Goal: Information Seeking & Learning: Learn about a topic

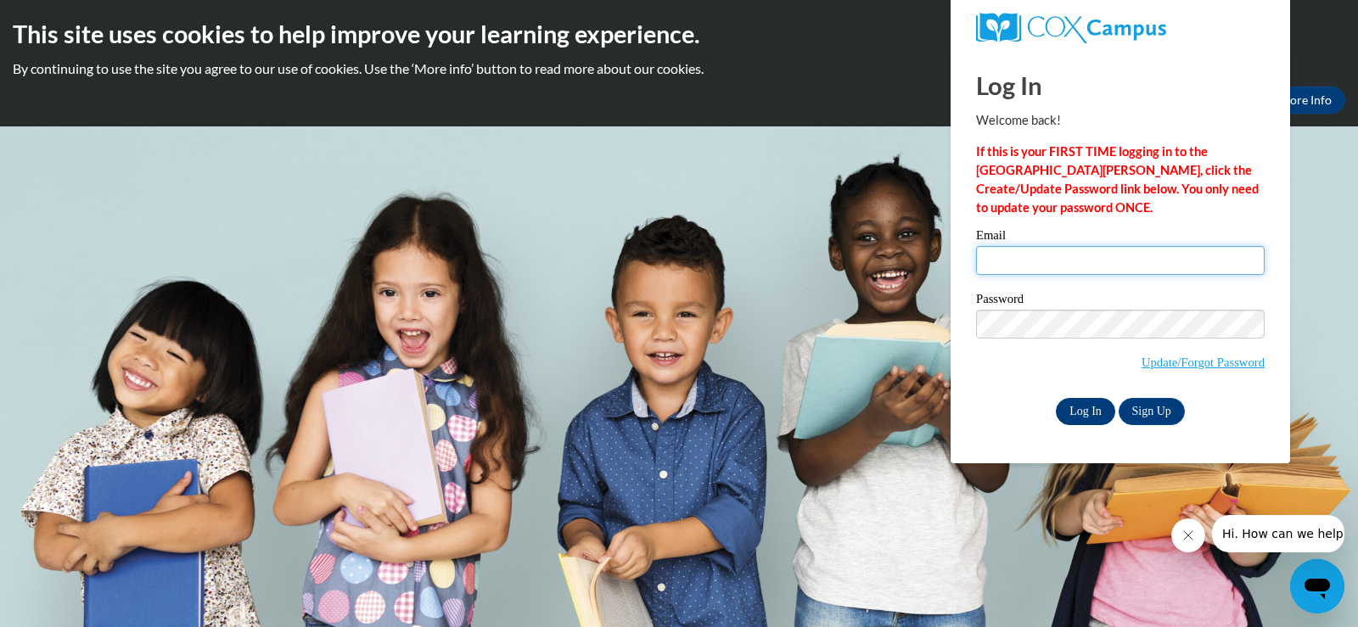
type input "lynn.raetz@muskegonorway.org"
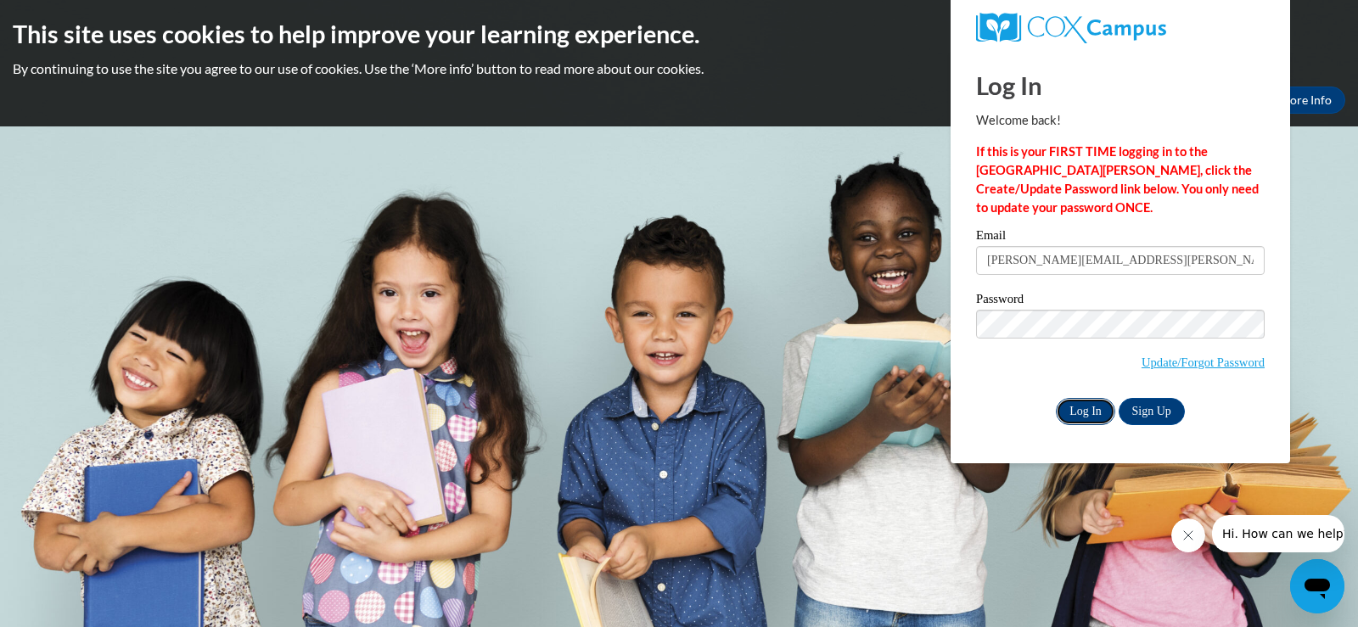
click at [1070, 410] on input "Log In" at bounding box center [1085, 411] width 59 height 27
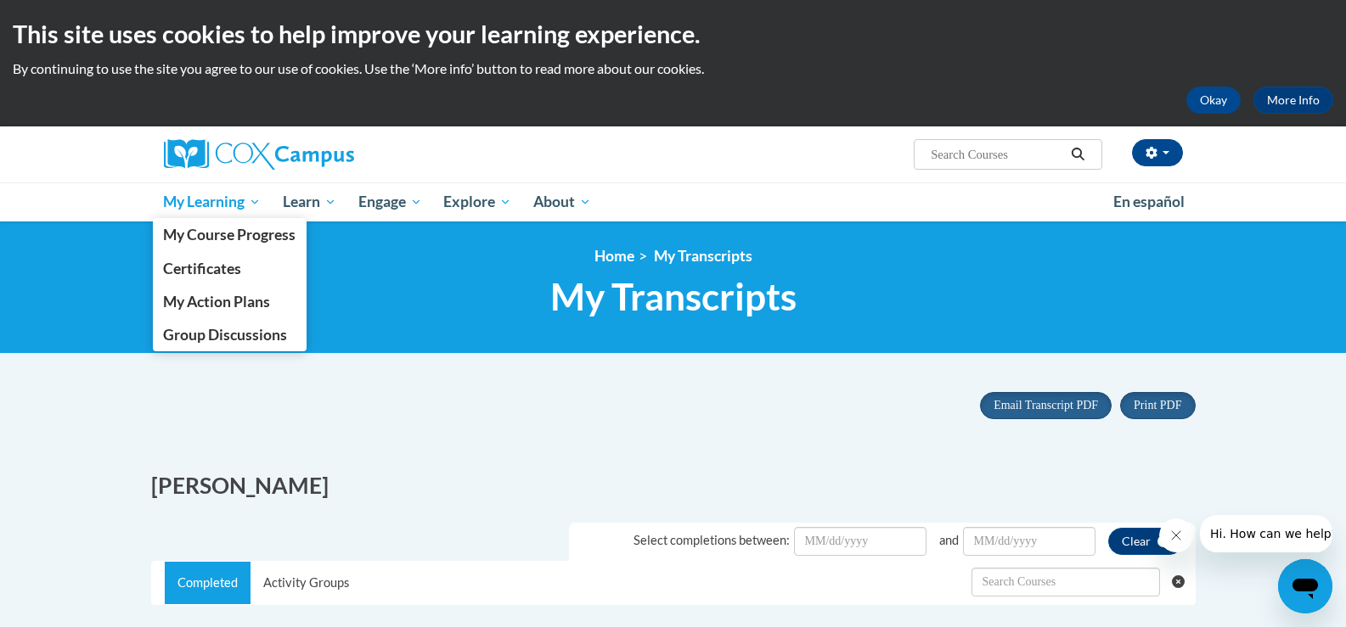
click at [205, 201] on span "My Learning" at bounding box center [212, 202] width 98 height 20
click at [213, 233] on span "My Course Progress" at bounding box center [229, 235] width 132 height 18
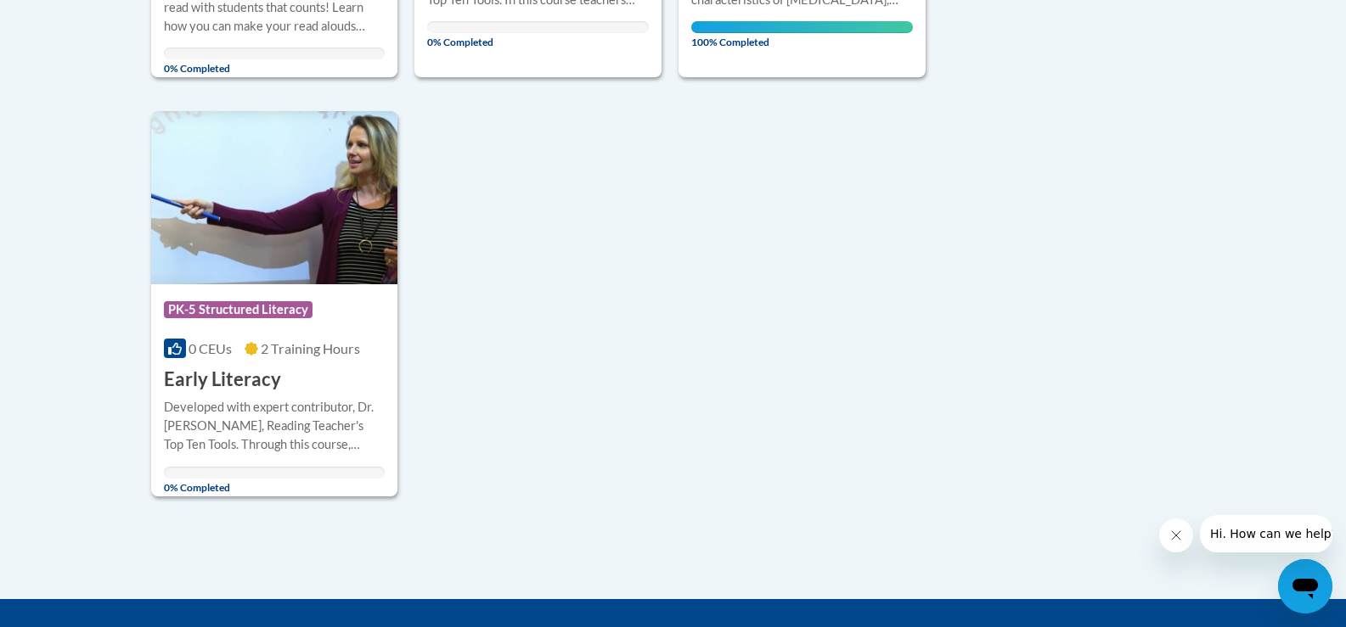
scroll to position [1698, 0]
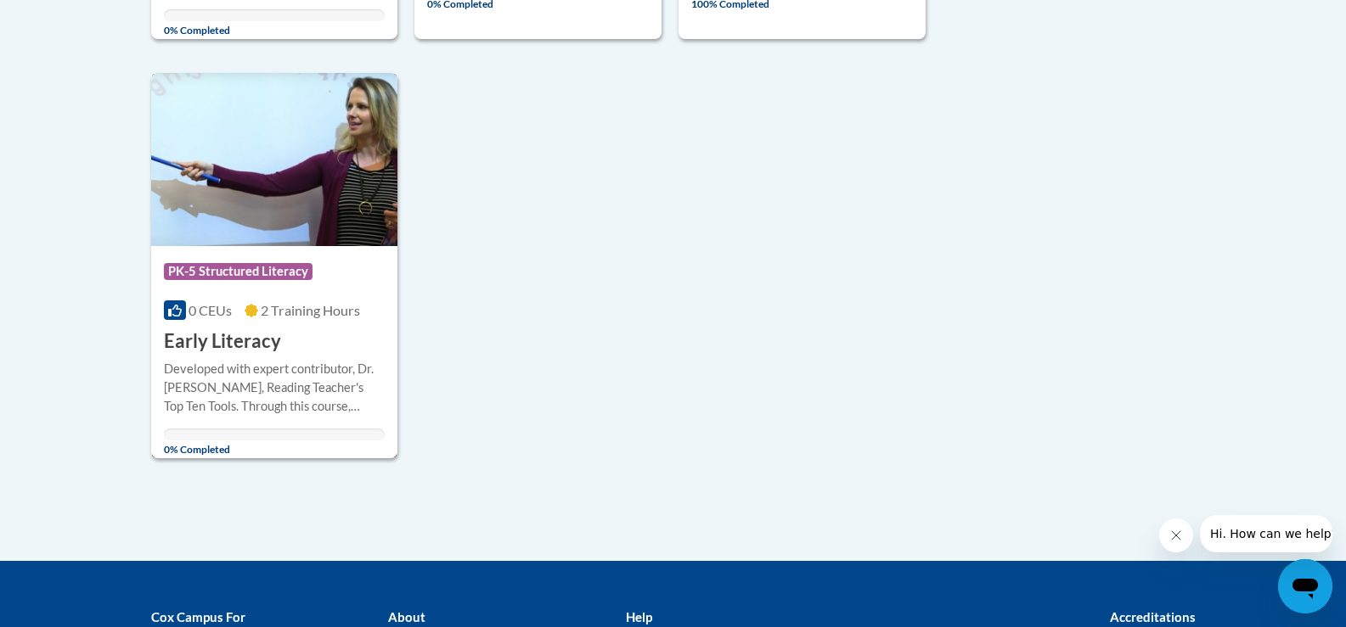
click at [226, 341] on h3 "Early Literacy" at bounding box center [222, 342] width 117 height 26
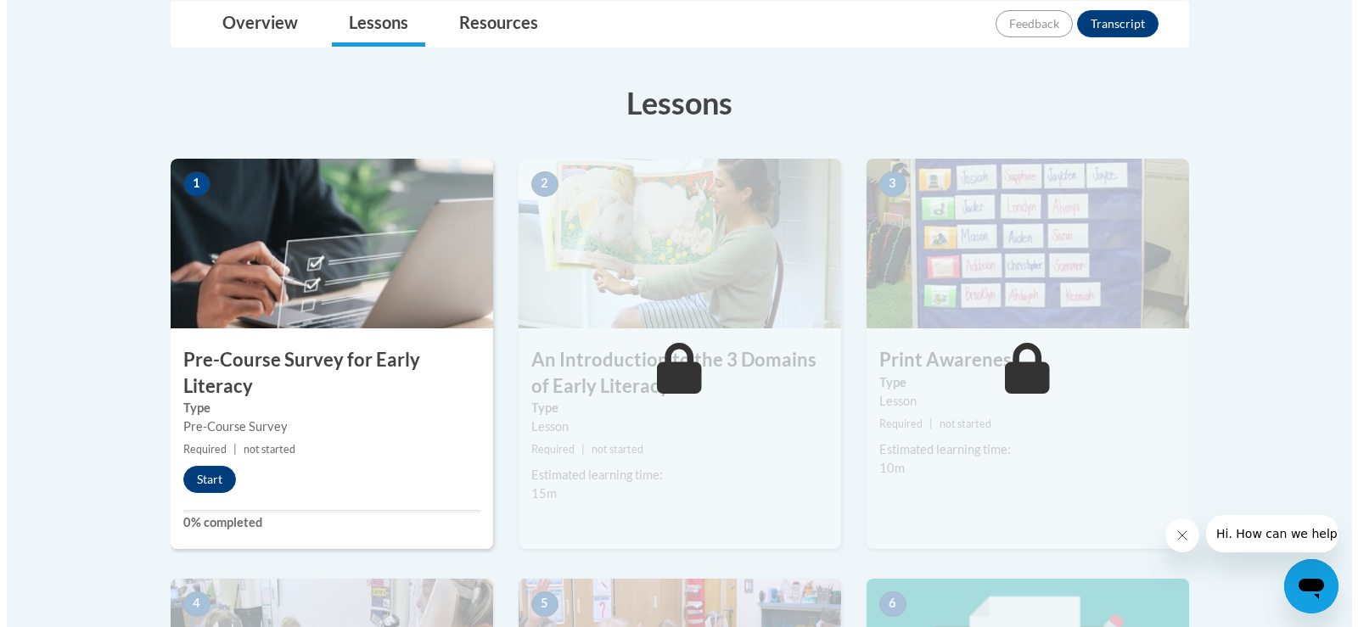
scroll to position [425, 0]
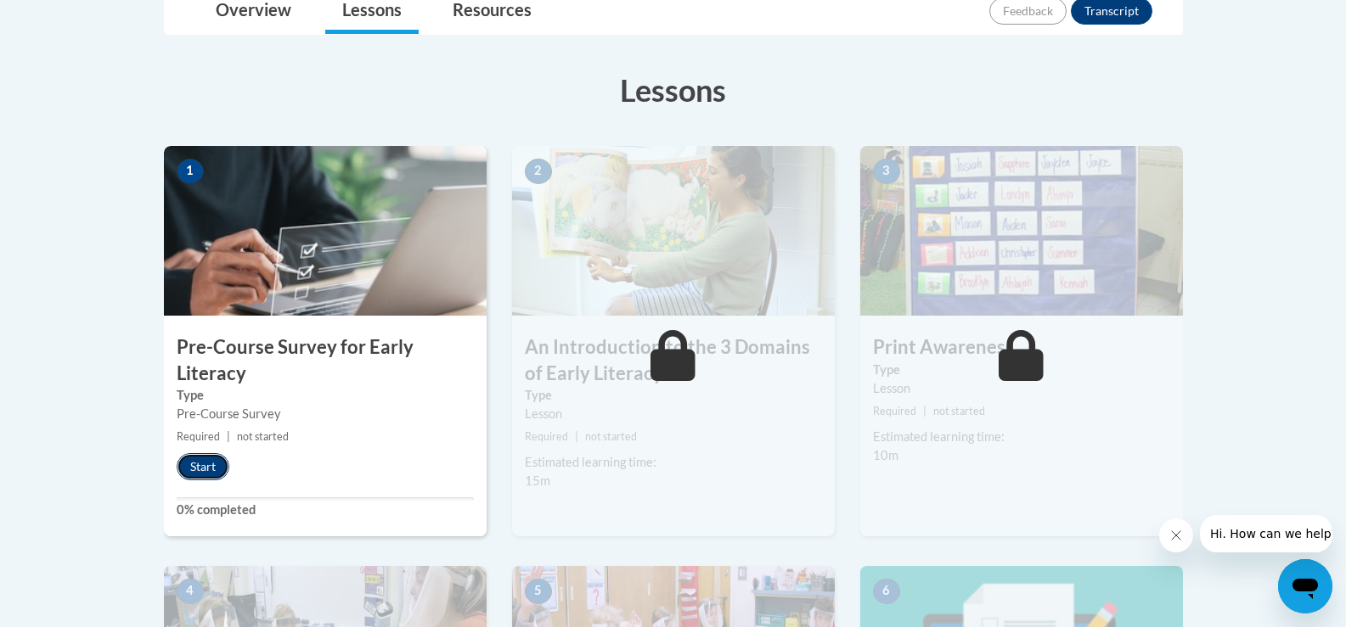
click at [213, 466] on button "Start" at bounding box center [203, 466] width 53 height 27
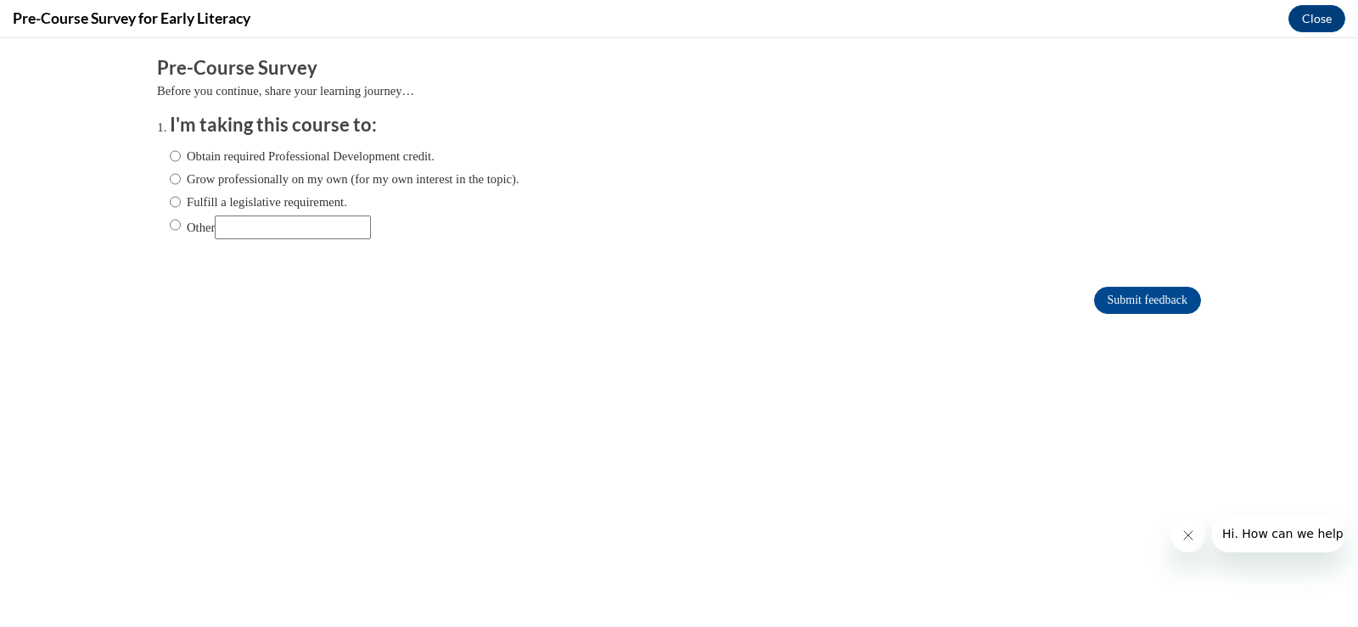
scroll to position [0, 0]
drag, startPoint x: 375, startPoint y: 153, endPoint x: 390, endPoint y: 160, distance: 16.0
click at [376, 153] on label "Obtain required Professional Development credit." at bounding box center [302, 156] width 265 height 19
click at [181, 153] on input "Obtain required Professional Development credit." at bounding box center [175, 156] width 11 height 19
radio input "true"
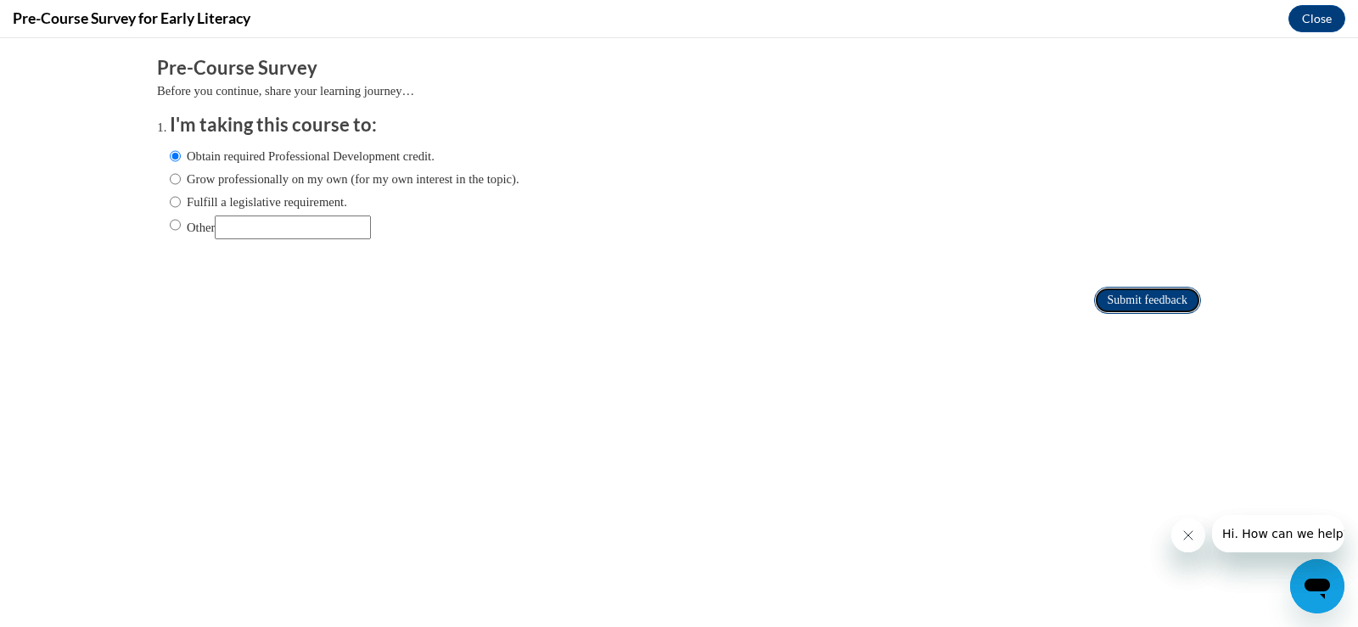
click at [1144, 290] on input "Submit feedback" at bounding box center [1147, 300] width 107 height 27
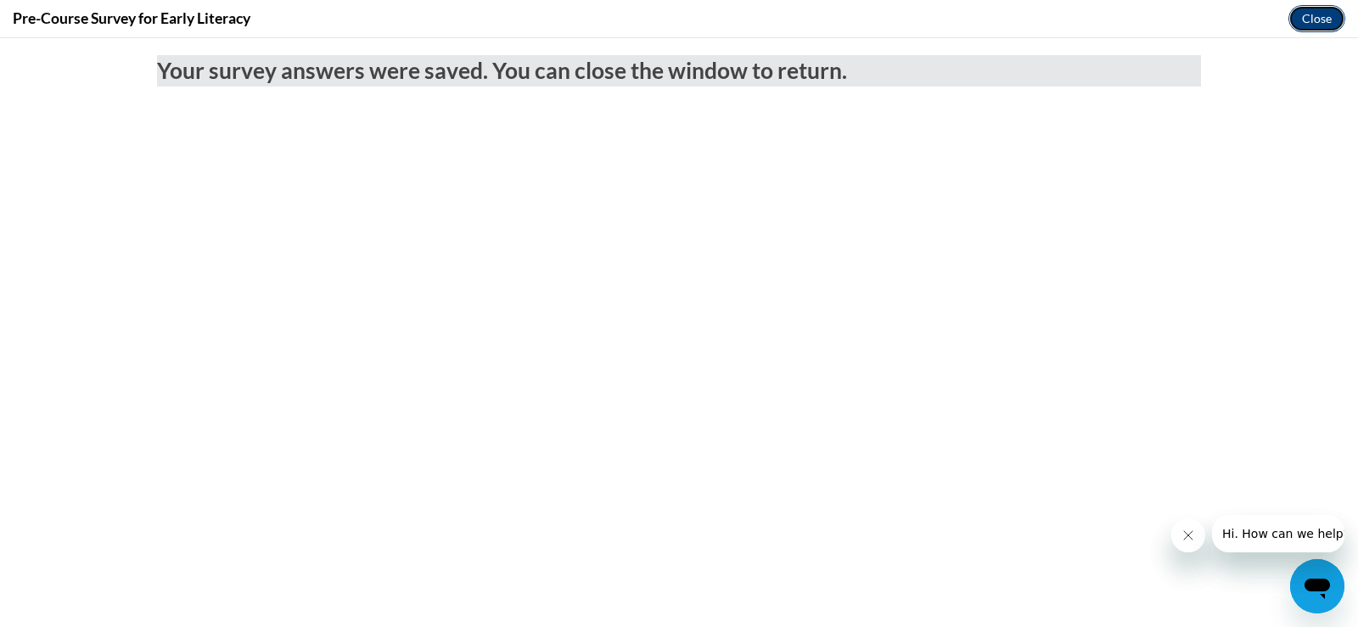
click at [1330, 15] on button "Close" at bounding box center [1317, 18] width 57 height 27
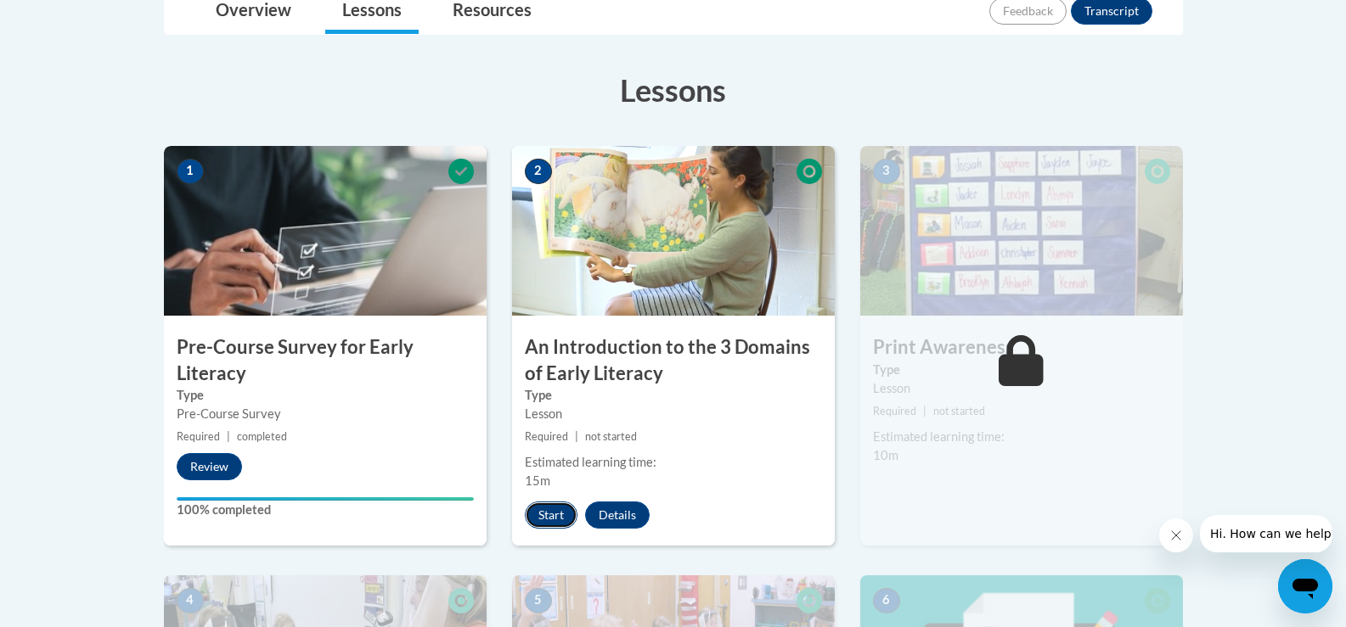
click at [543, 512] on button "Start" at bounding box center [551, 515] width 53 height 27
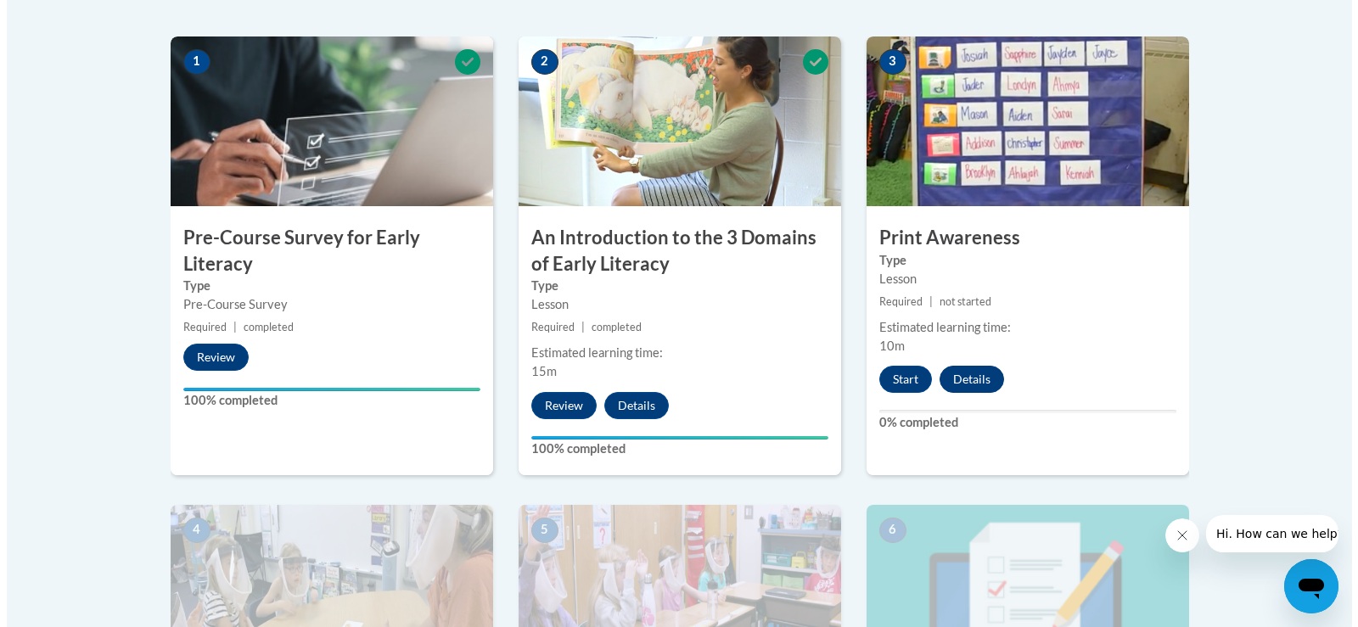
scroll to position [529, 0]
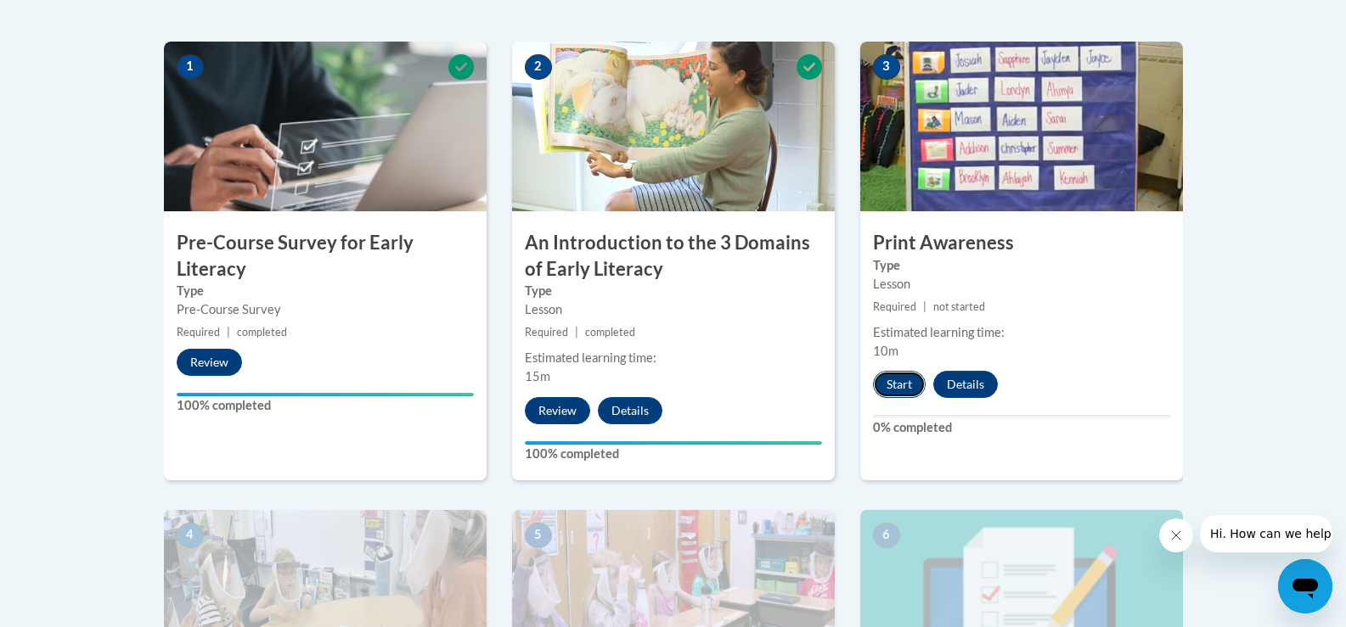
click at [897, 382] on button "Start" at bounding box center [899, 384] width 53 height 27
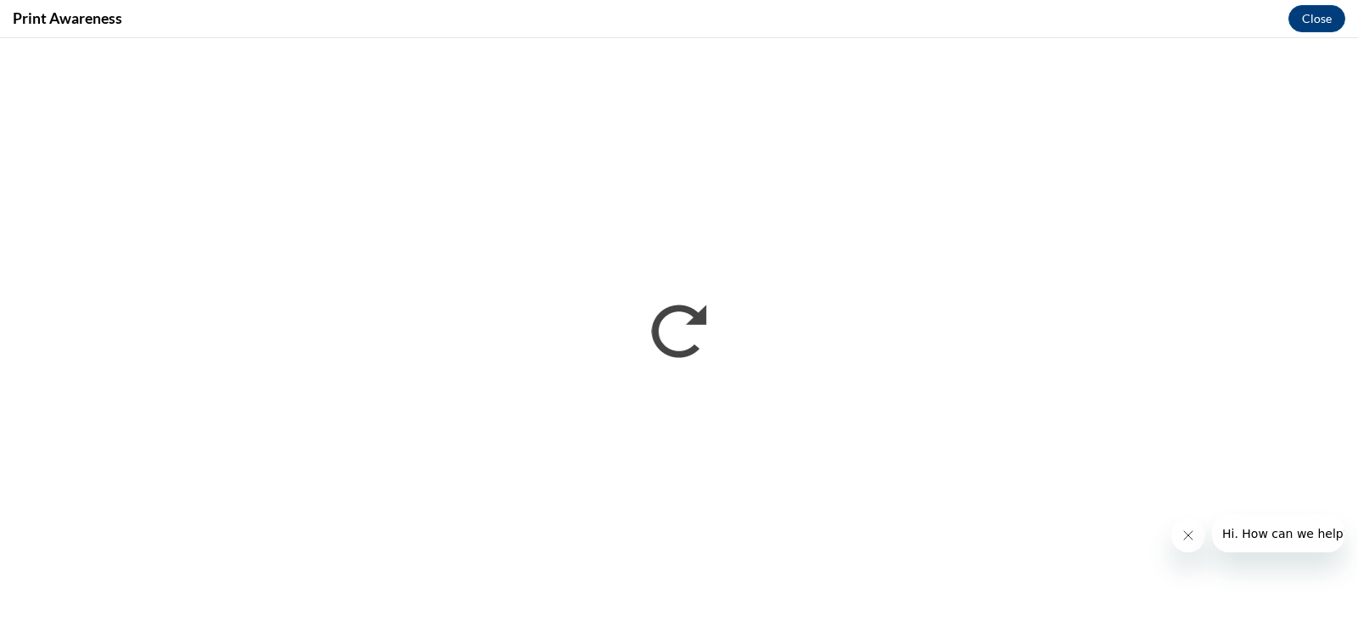
scroll to position [0, 0]
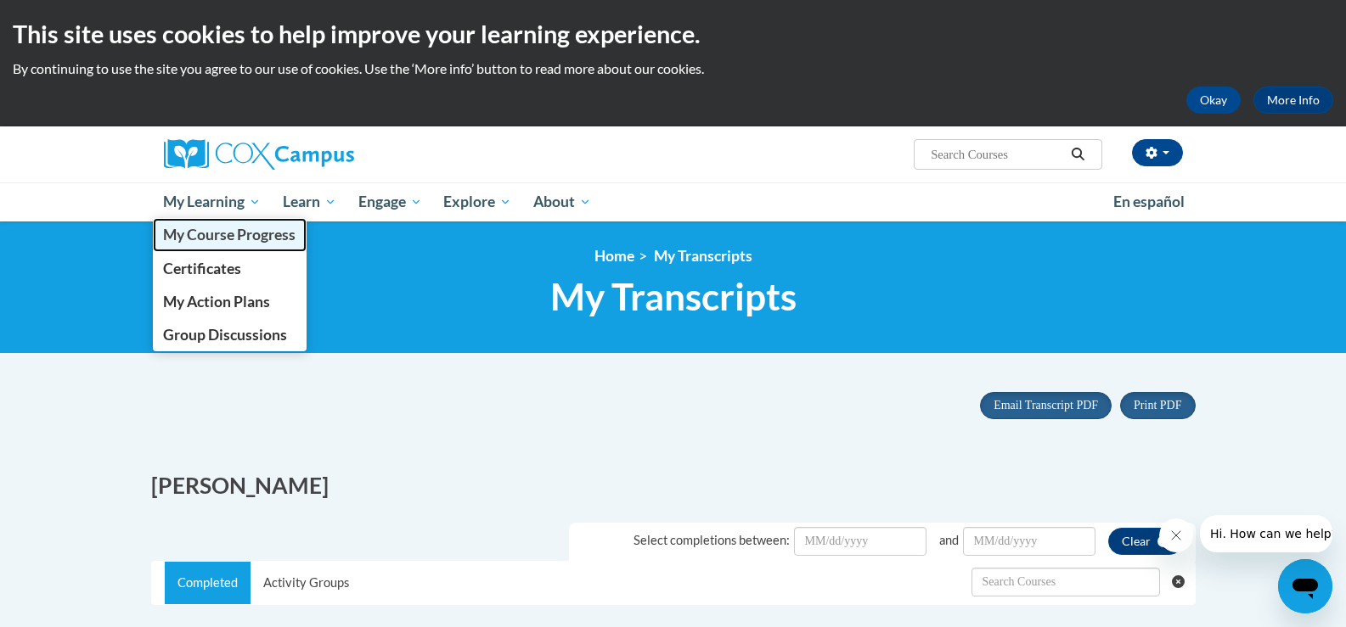
click at [215, 240] on span "My Course Progress" at bounding box center [229, 235] width 132 height 18
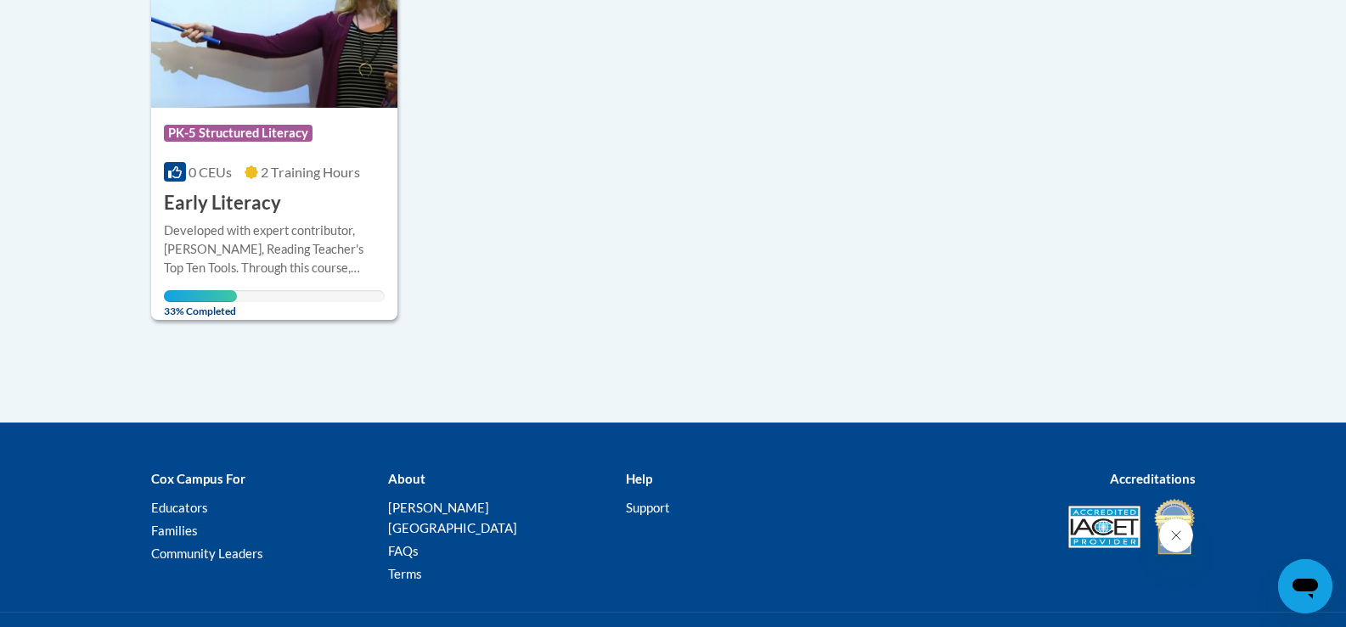
scroll to position [1911, 0]
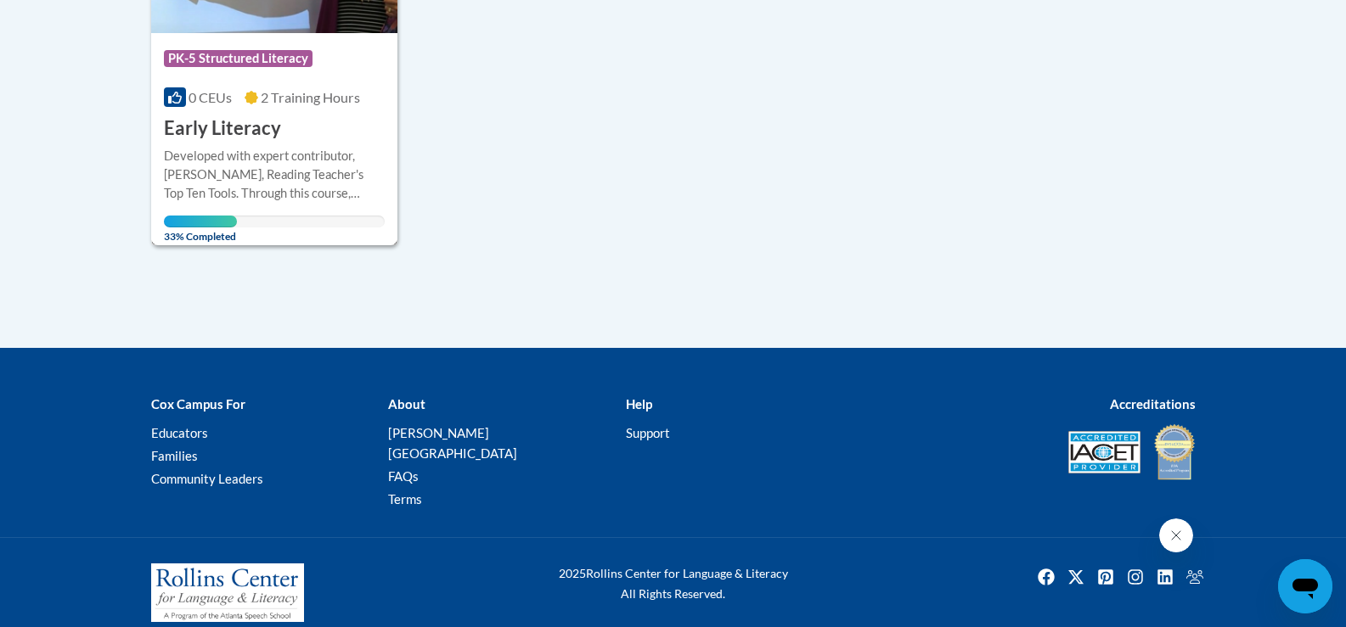
click at [235, 121] on h3 "Early Literacy" at bounding box center [222, 128] width 117 height 26
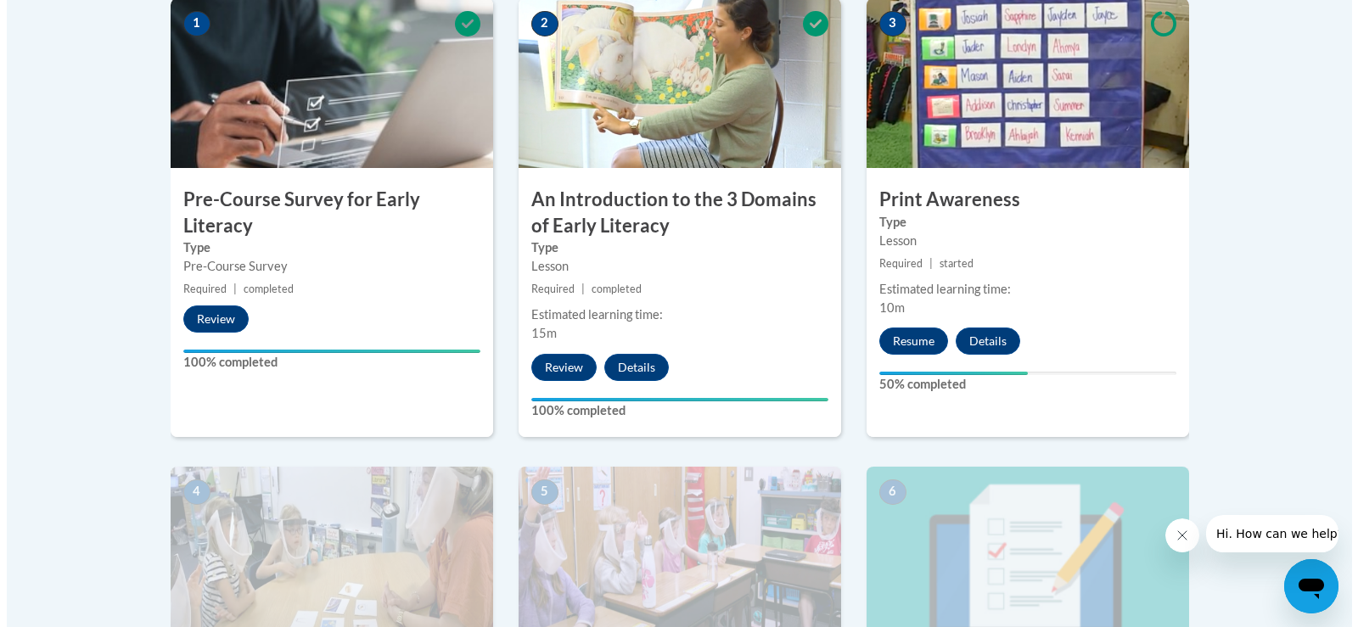
scroll to position [509, 0]
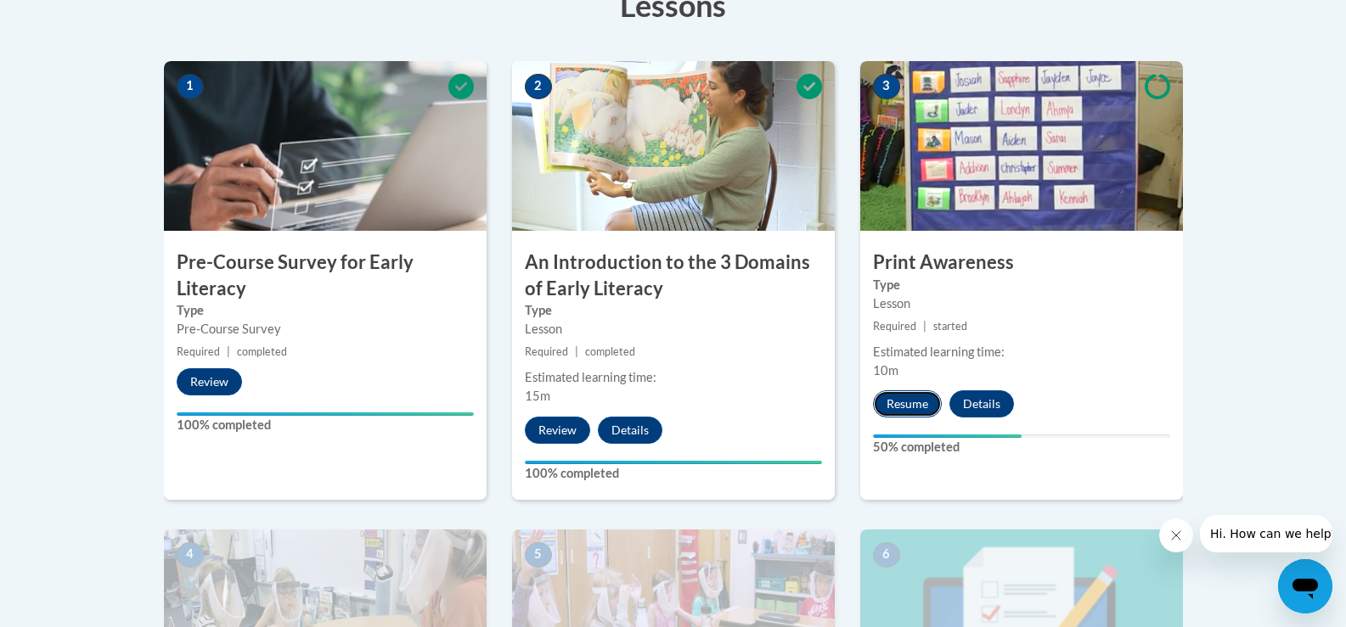
click at [917, 400] on button "Resume" at bounding box center [907, 404] width 69 height 27
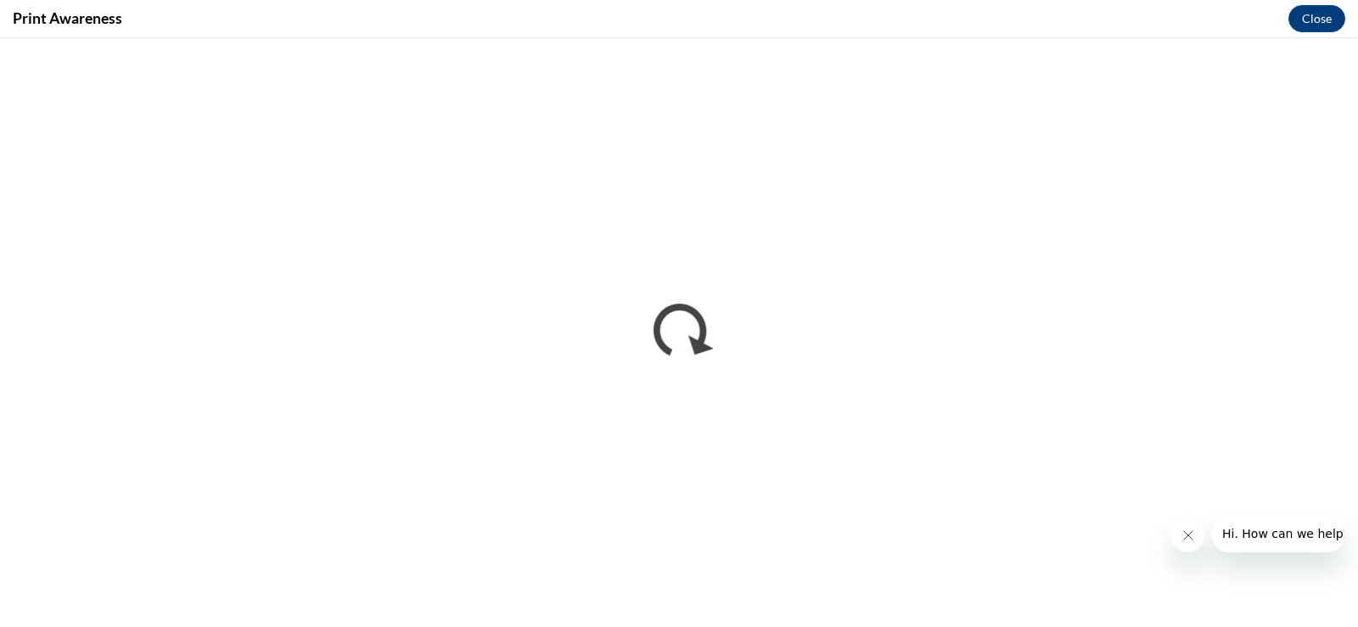
scroll to position [0, 0]
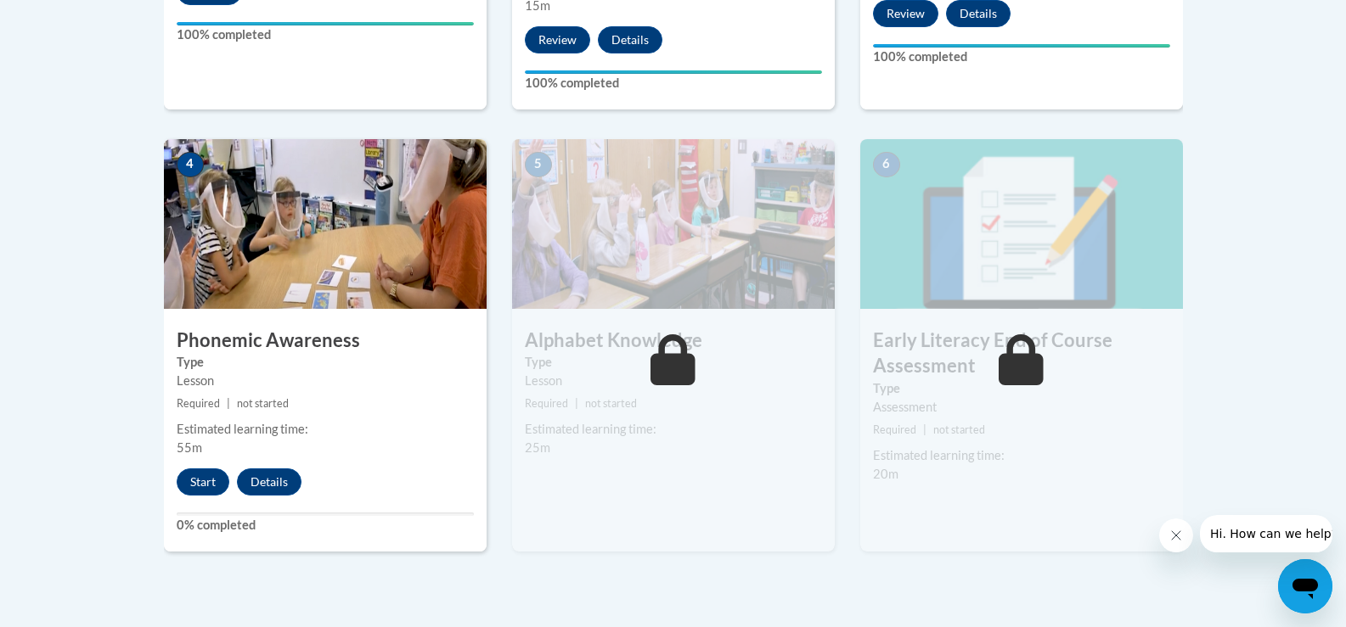
scroll to position [983, 0]
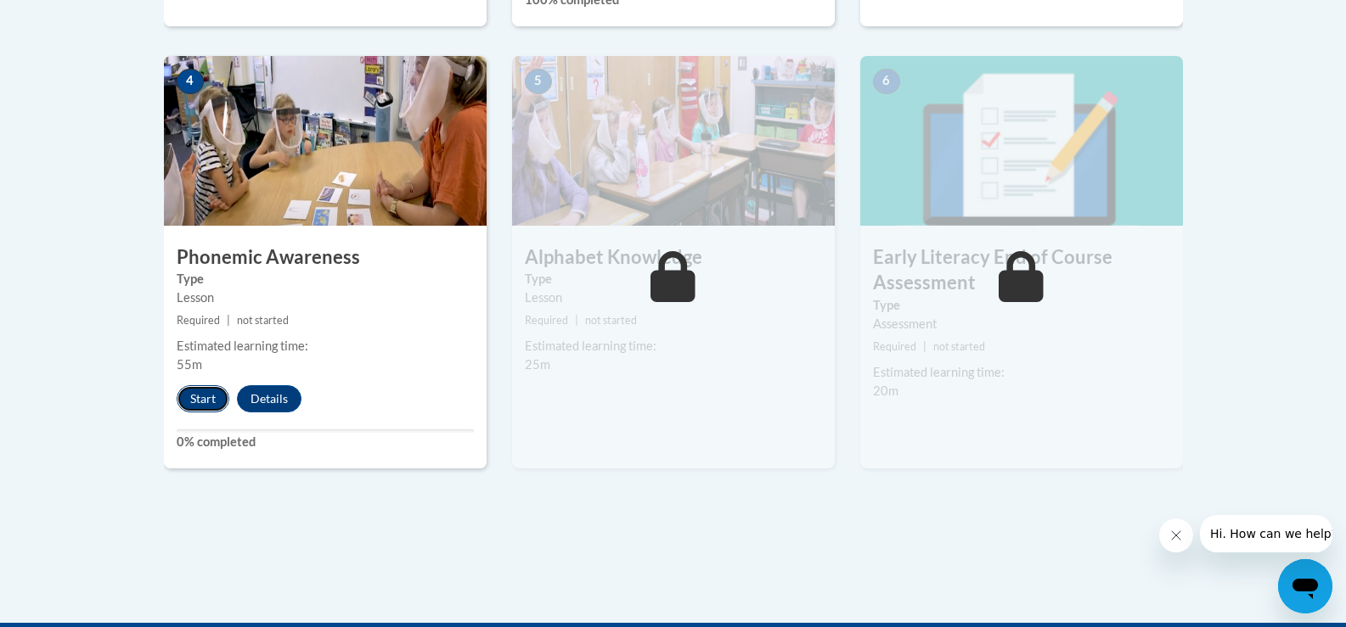
click at [213, 394] on button "Start" at bounding box center [203, 398] width 53 height 27
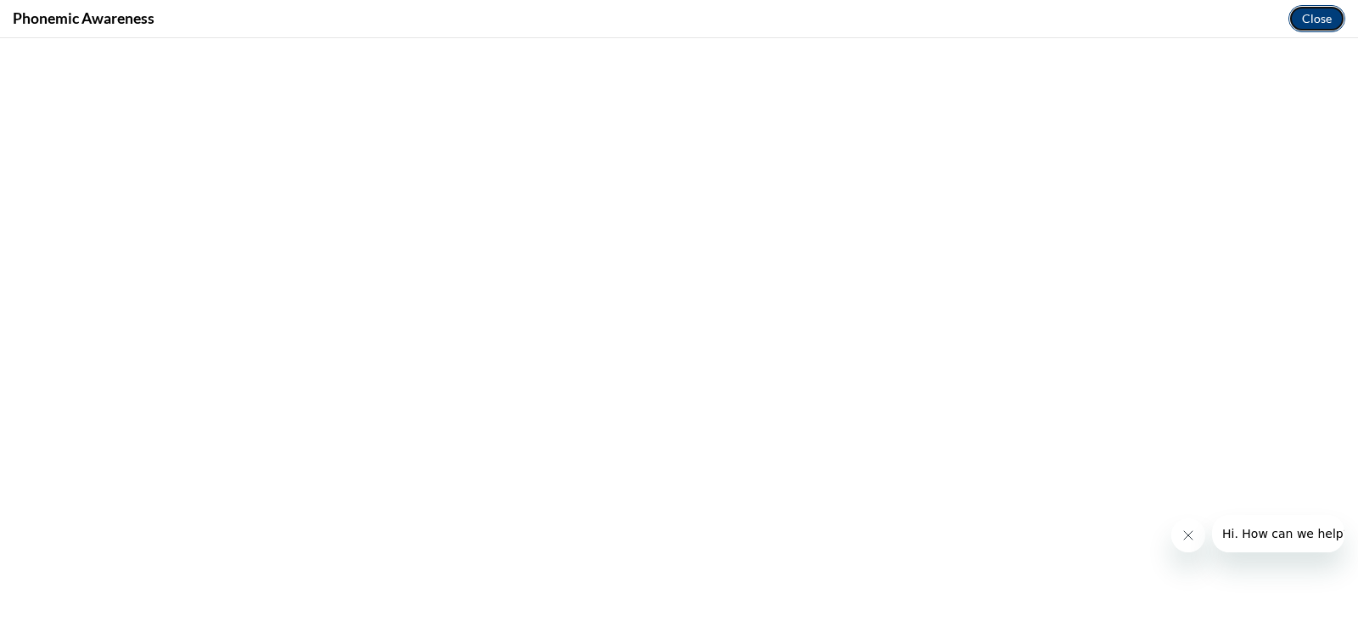
click at [1315, 23] on button "Close" at bounding box center [1317, 18] width 57 height 27
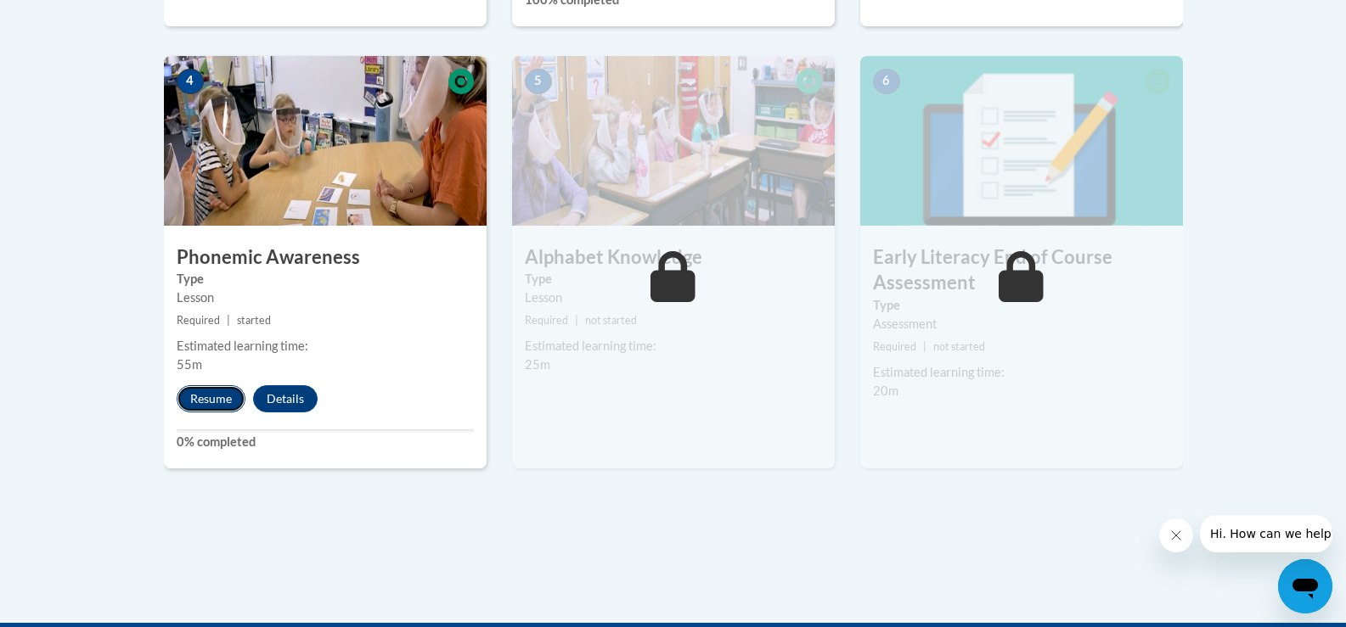
click at [194, 396] on button "Resume" at bounding box center [211, 398] width 69 height 27
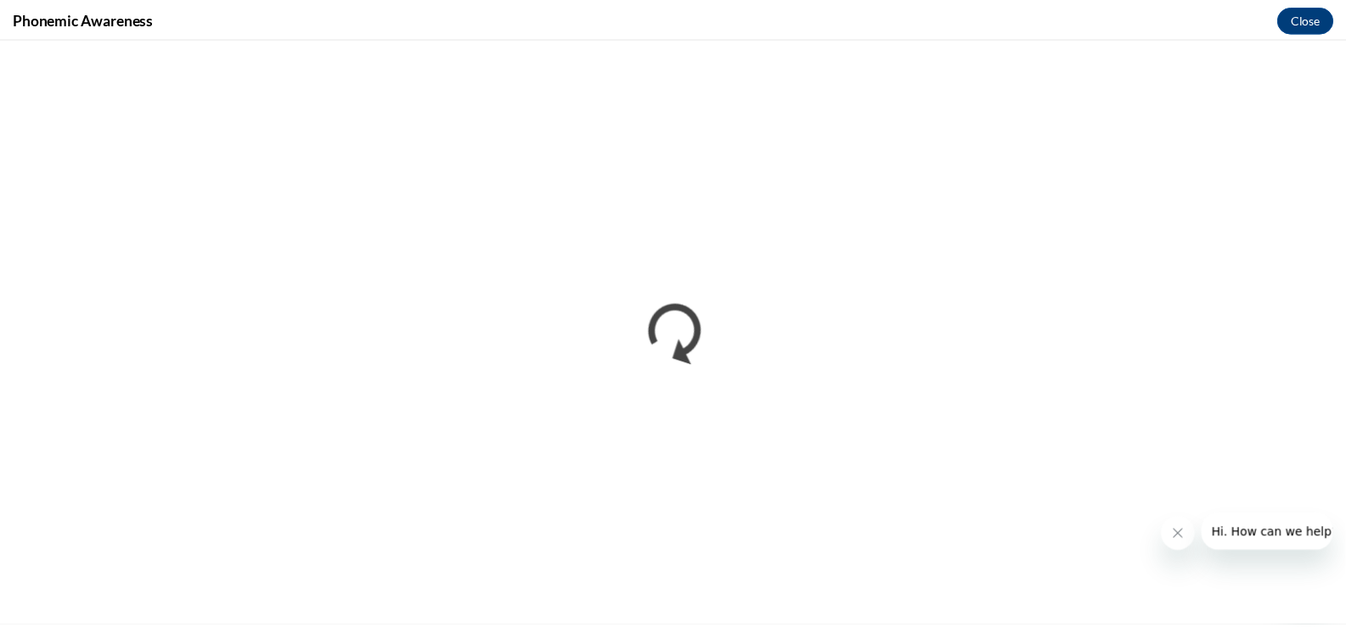
scroll to position [0, 0]
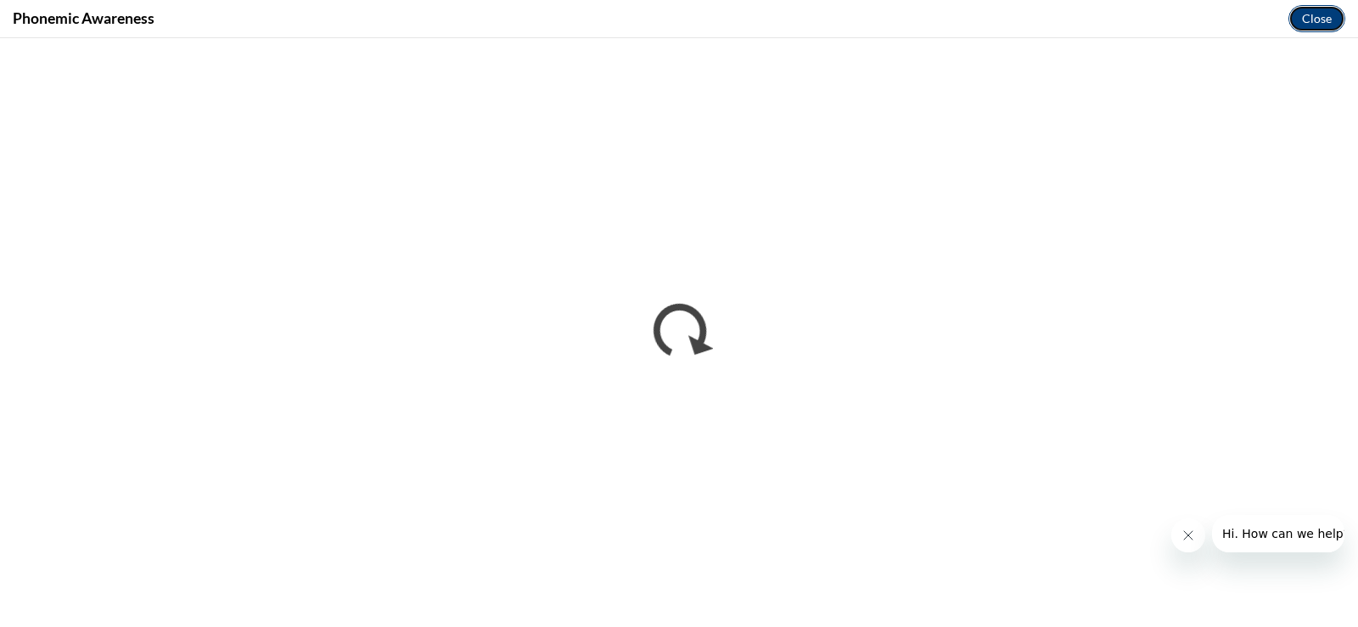
click at [1341, 24] on button "Close" at bounding box center [1317, 18] width 57 height 27
